Goal: Information Seeking & Learning: Compare options

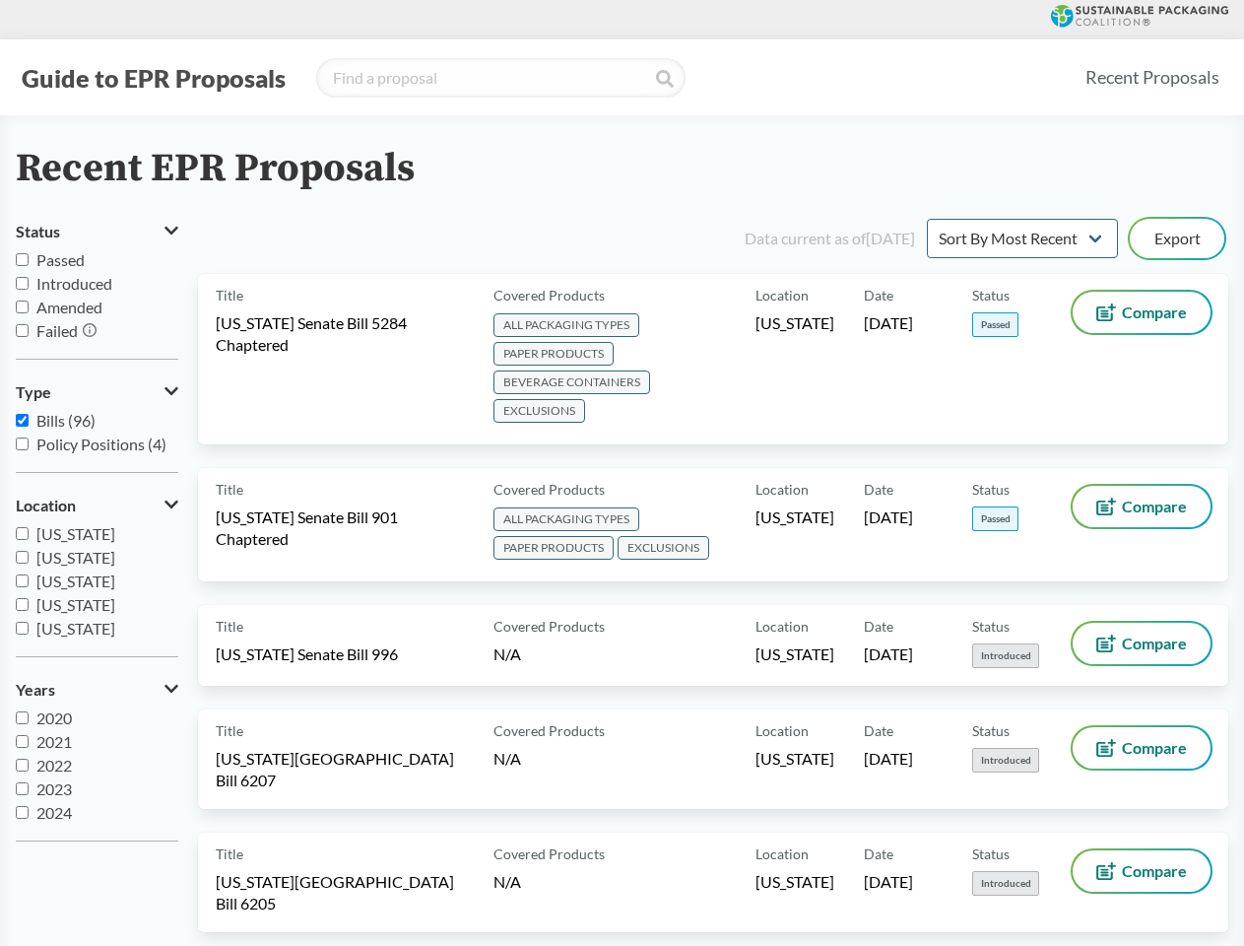
click at [153, 78] on button "Guide to EPR Proposals" at bounding box center [154, 78] width 276 height 32
click at [97, 232] on button "Status" at bounding box center [97, 231] width 163 height 33
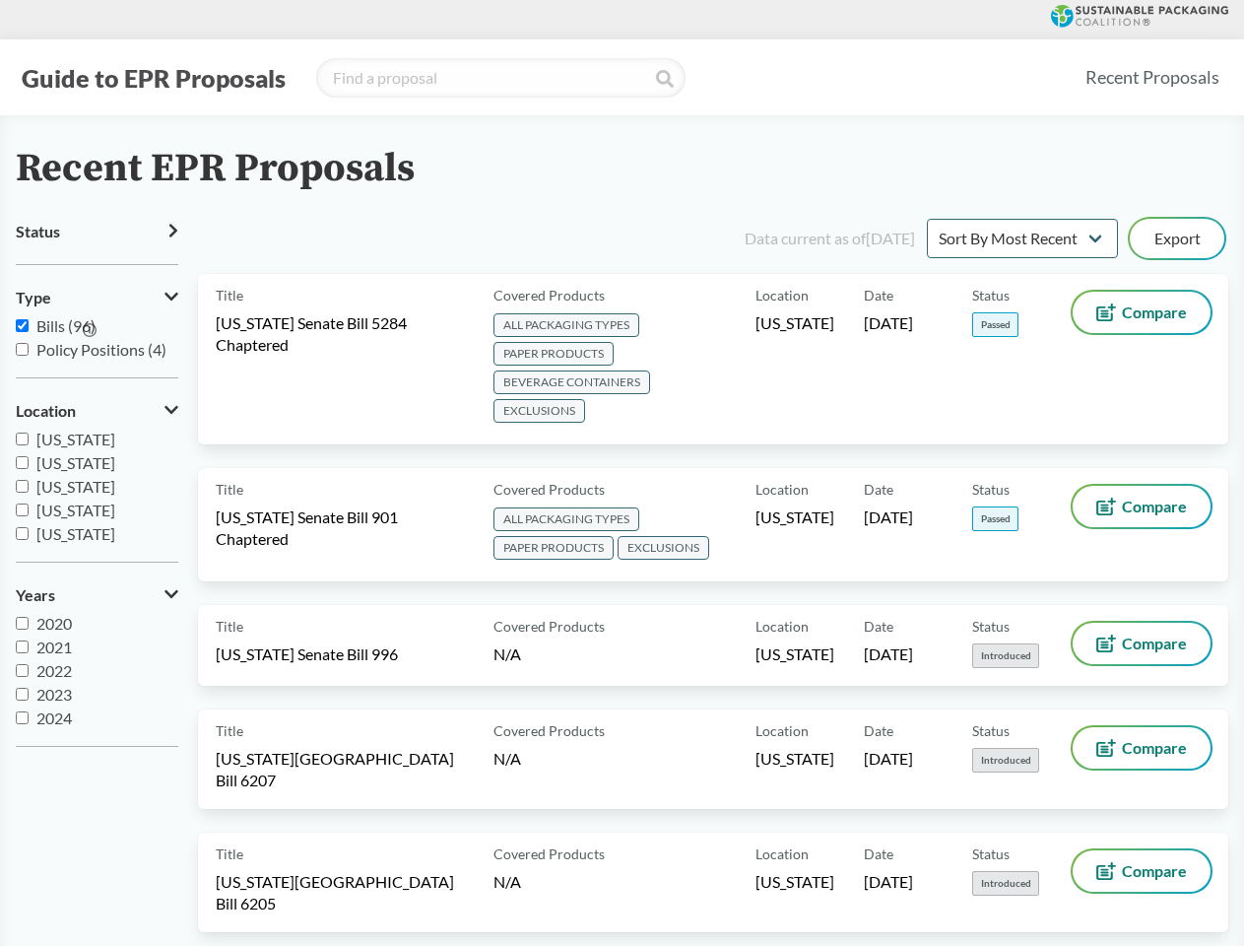
click at [91, 331] on icon at bounding box center [90, 330] width 14 height 14
click at [97, 505] on span "[US_STATE]" at bounding box center [75, 509] width 79 height 19
click at [29, 505] on input "[US_STATE]" at bounding box center [22, 509] width 13 height 13
checkbox input "true"
click at [97, 690] on label "2023" at bounding box center [97, 695] width 163 height 24
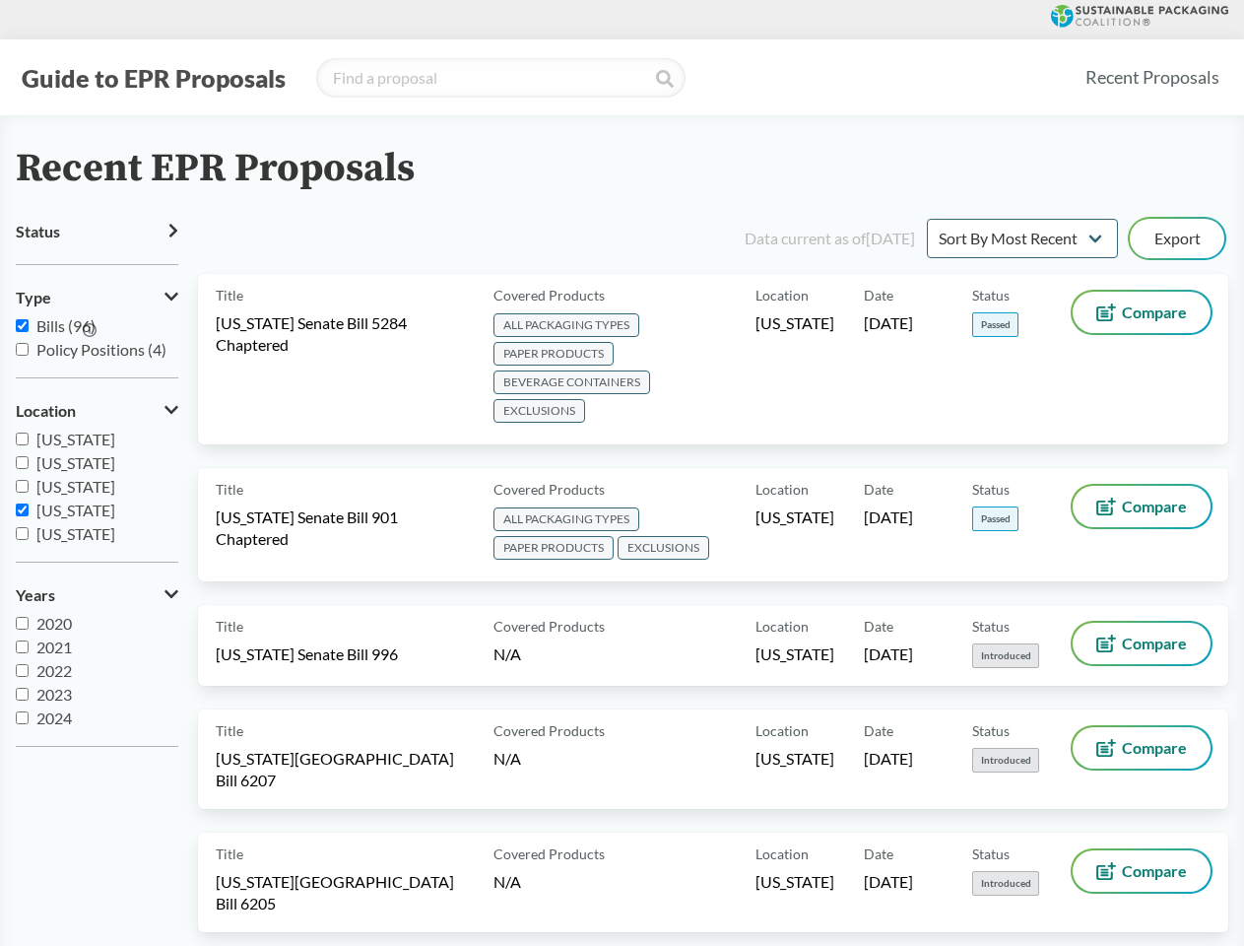
click at [29, 690] on input "2023" at bounding box center [22, 694] width 13 height 13
checkbox input "true"
click at [1177, 238] on button "Export" at bounding box center [1177, 238] width 95 height 39
click at [713, 359] on span "ALL PACKAGING TYPES PAPER PRODUCTS BEVERAGE CONTAINERS EXCLUSIONS" at bounding box center [621, 369] width 254 height 114
click at [1142, 312] on span "Compare" at bounding box center [1154, 312] width 65 height 16
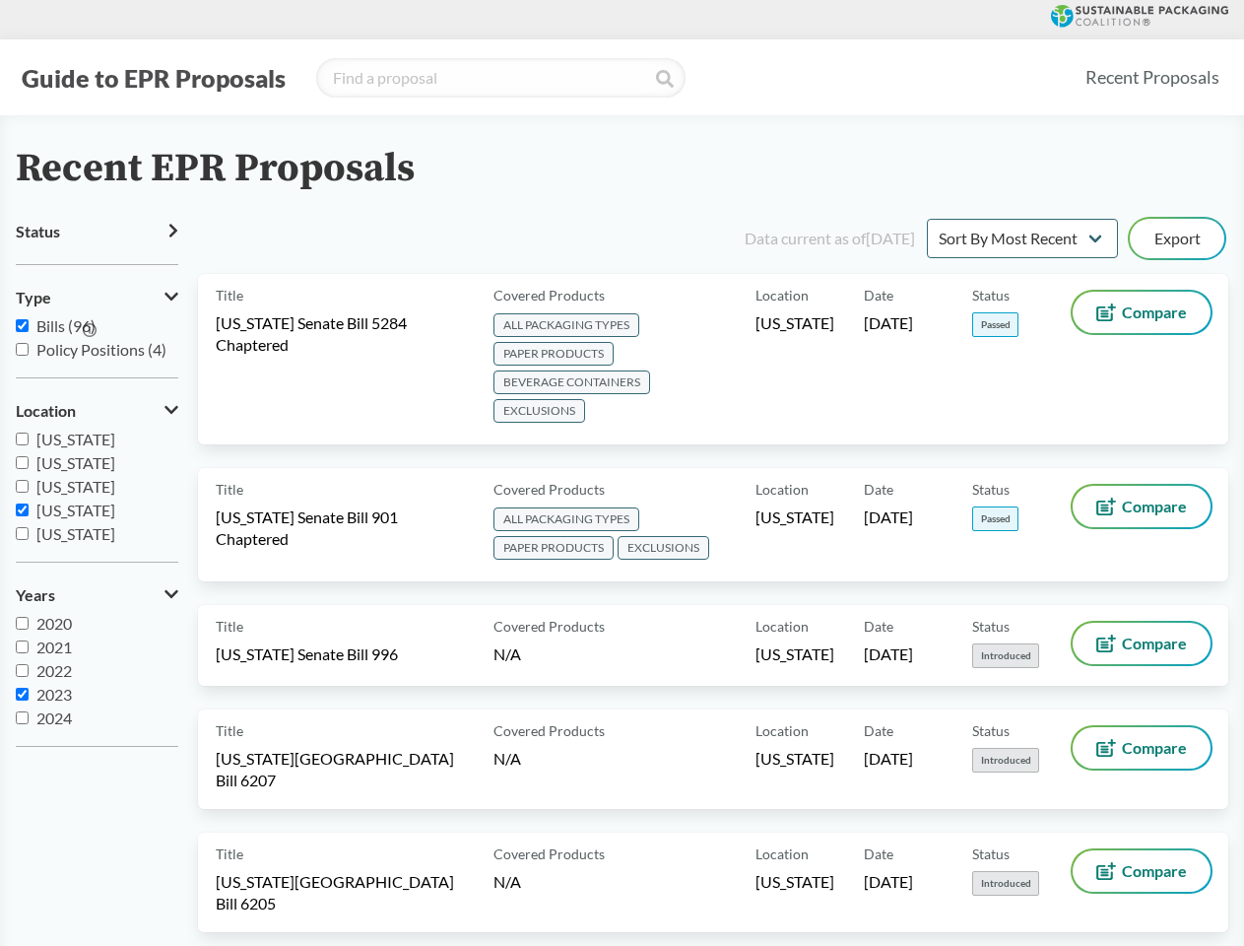
click at [713, 524] on span "ALL PACKAGING TYPES PAPER PRODUCTS EXCLUSIONS" at bounding box center [621, 534] width 254 height 57
